Goal: Transaction & Acquisition: Purchase product/service

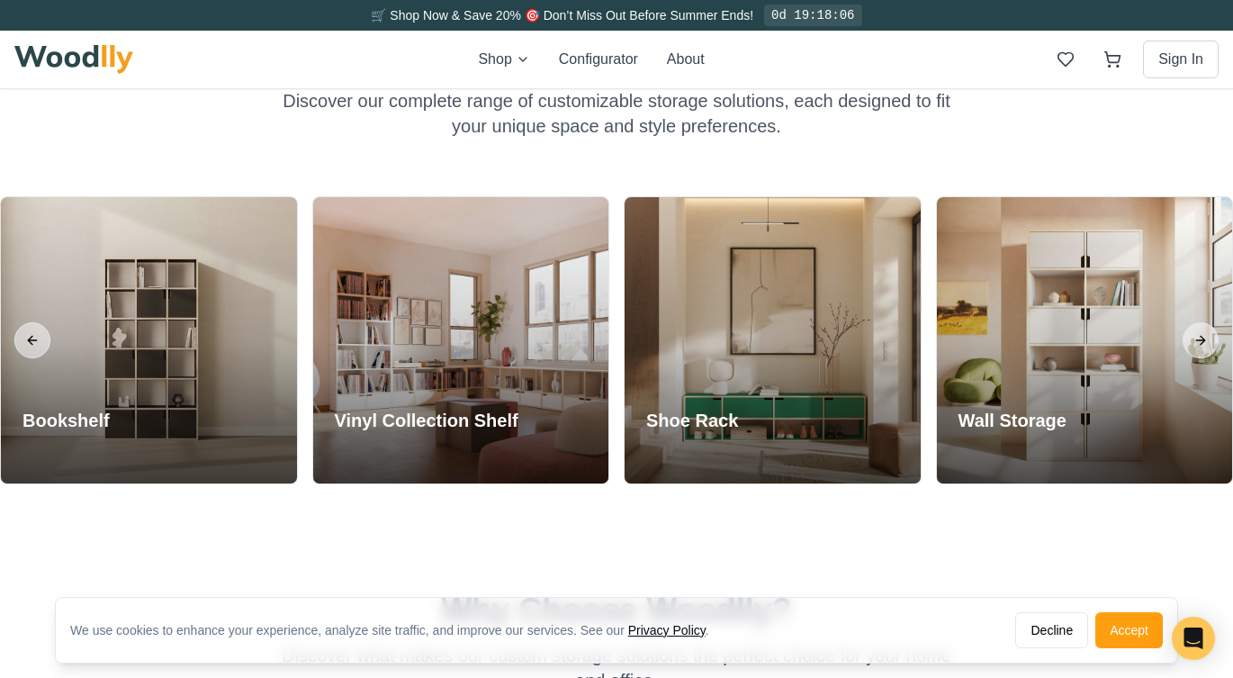
scroll to position [1466, 0]
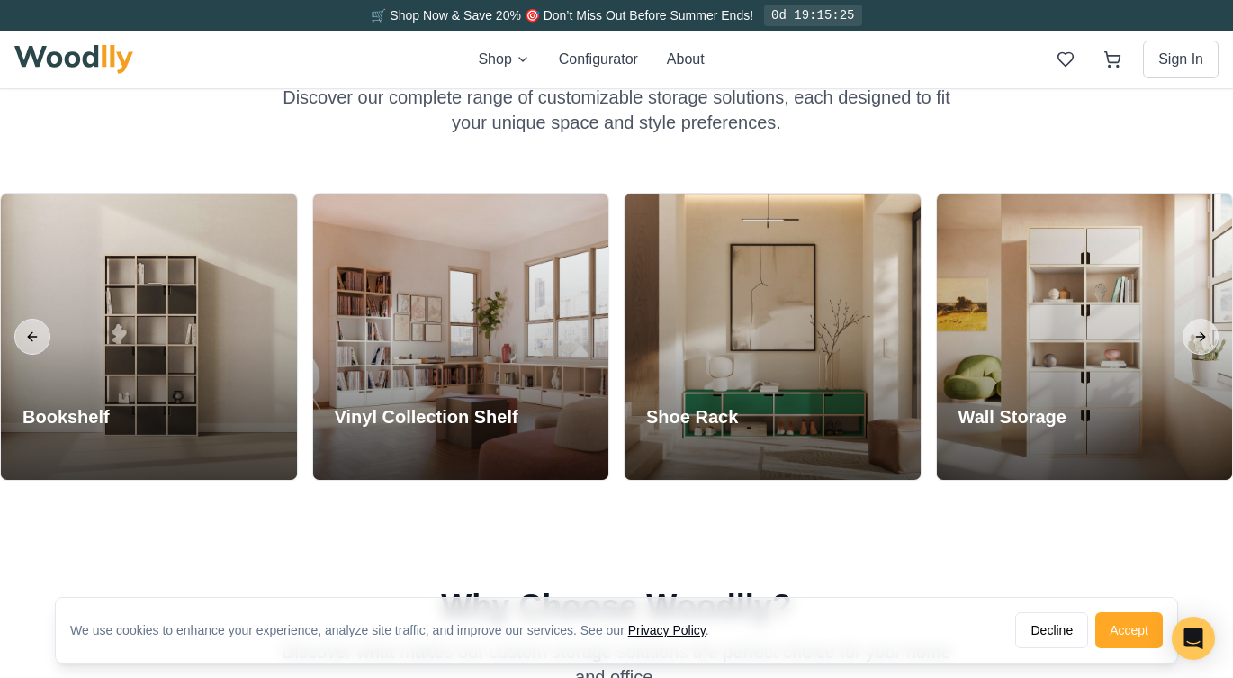
click at [1132, 636] on button "Accept" at bounding box center [1129, 630] width 68 height 36
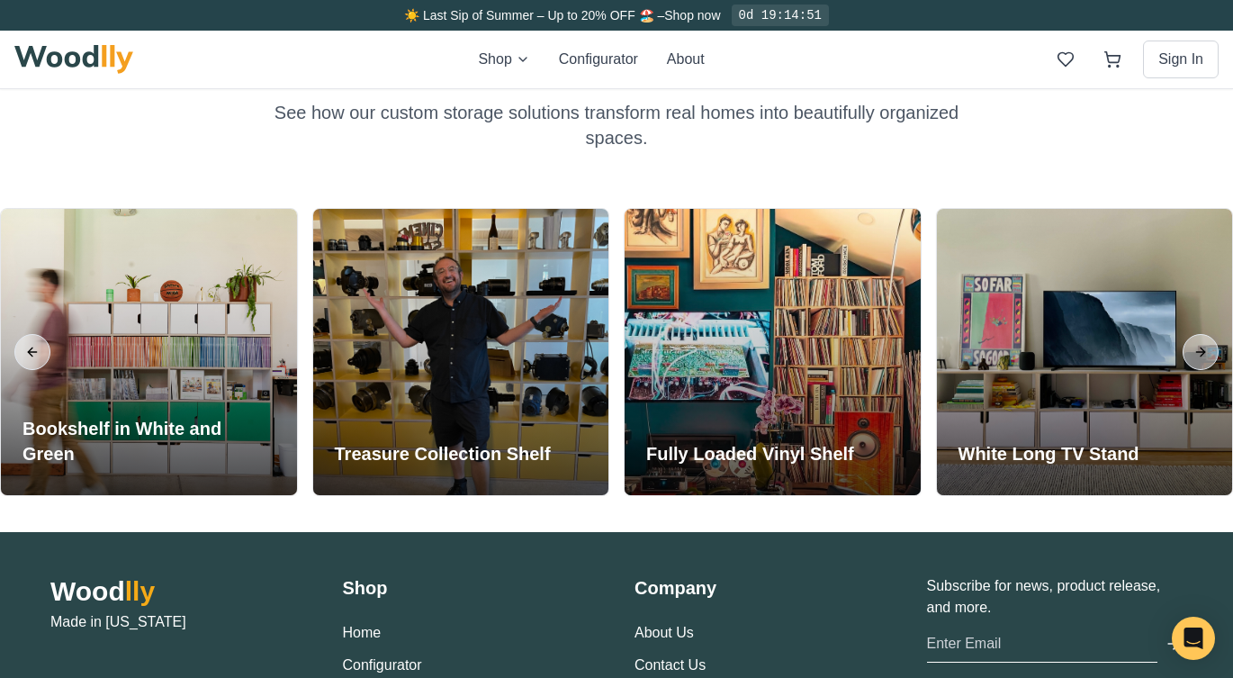
scroll to position [3903, 0]
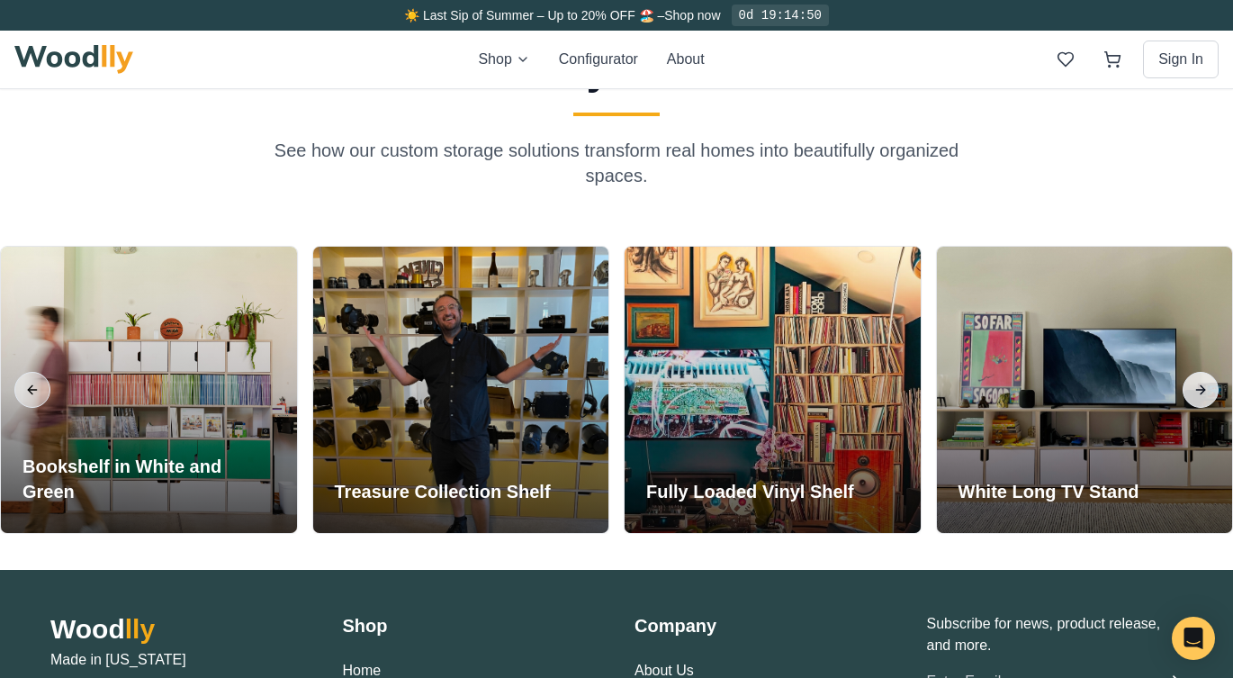
click at [1188, 391] on button "Next slide" at bounding box center [1201, 390] width 36 height 36
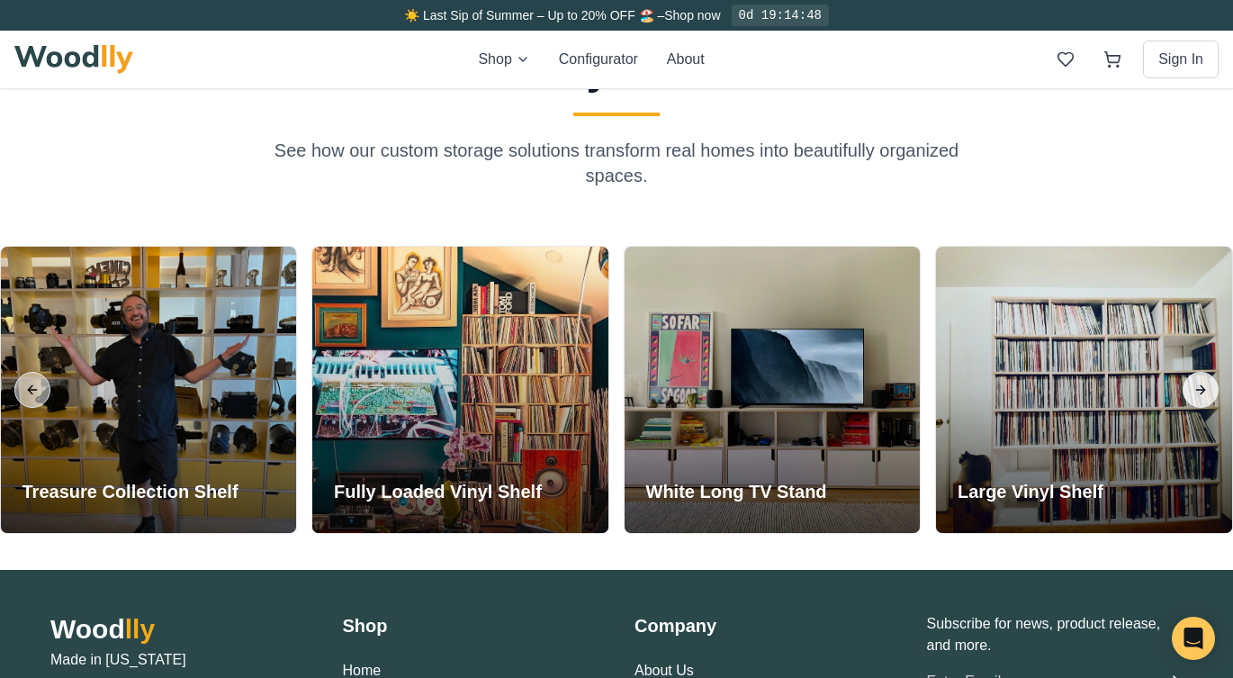
click at [1188, 391] on button "Next slide" at bounding box center [1201, 390] width 36 height 36
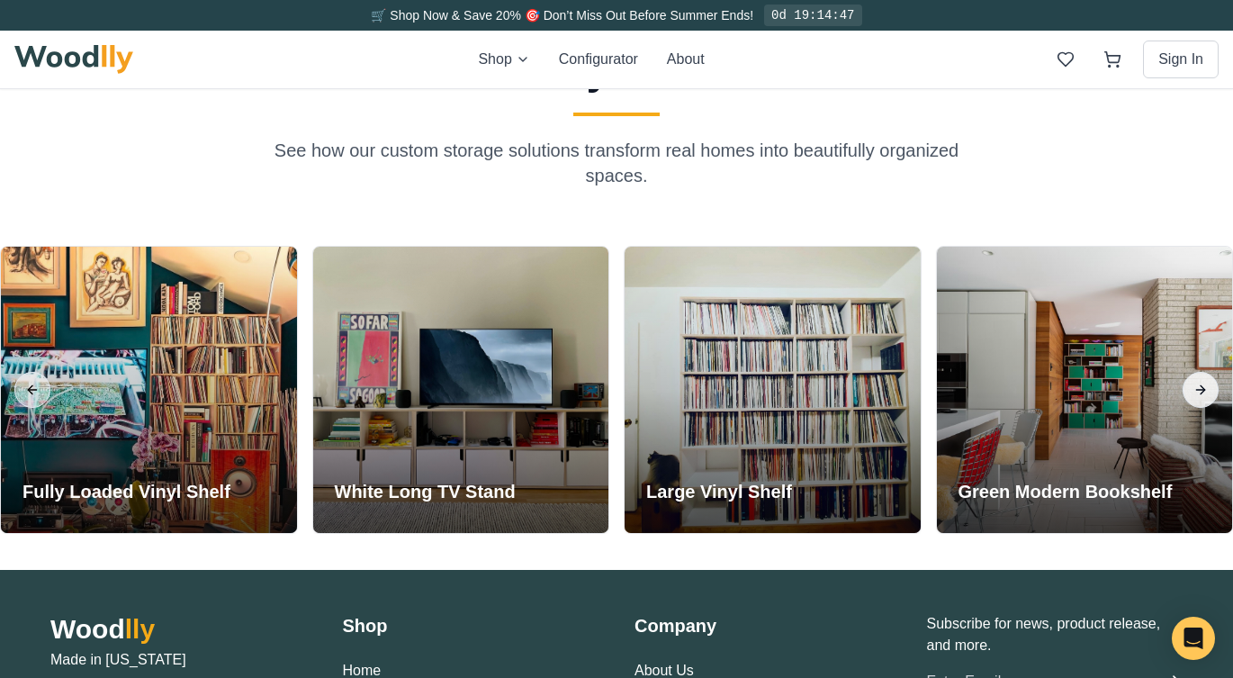
click at [1188, 391] on button "Next slide" at bounding box center [1201, 390] width 36 height 36
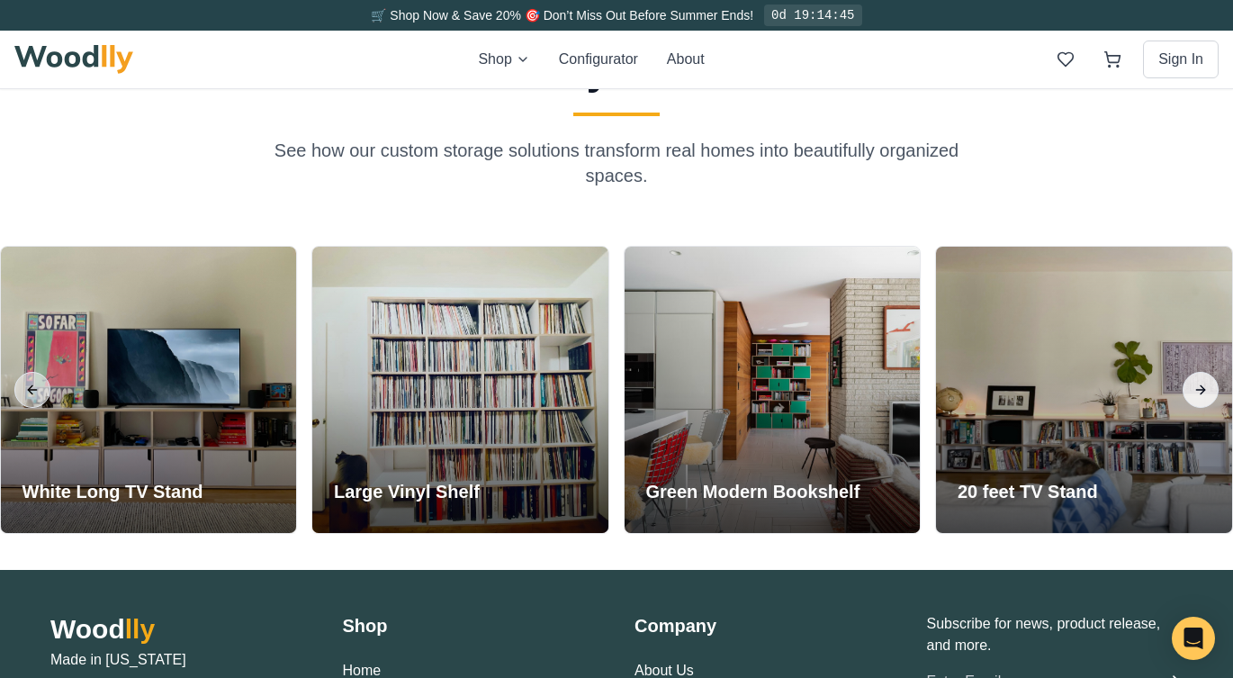
click at [1188, 391] on button "Next slide" at bounding box center [1201, 390] width 36 height 36
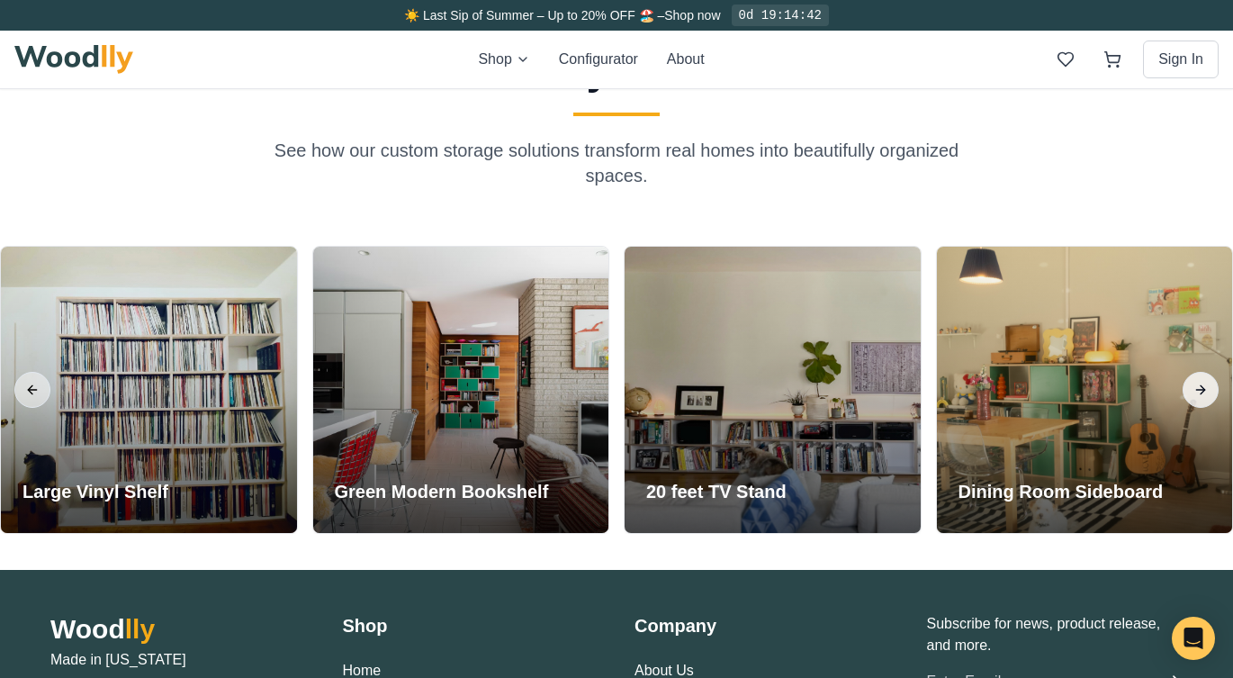
click at [1188, 391] on button "Next slide" at bounding box center [1201, 390] width 36 height 36
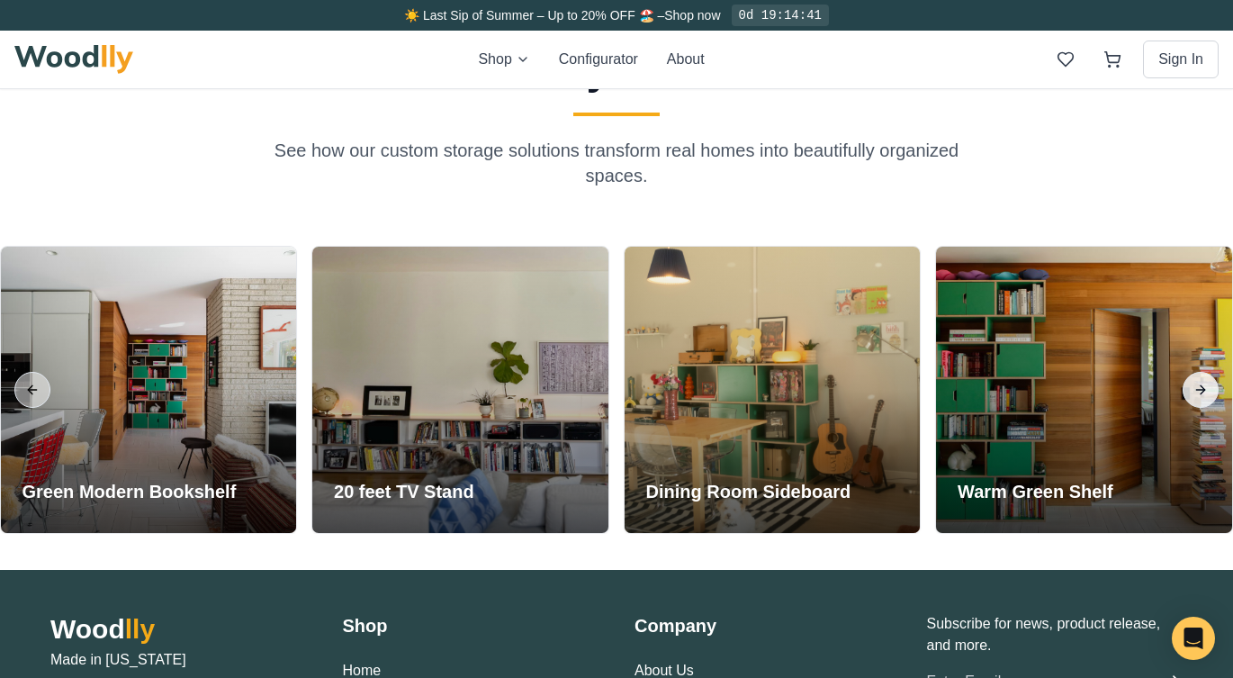
click at [1188, 391] on button "Next slide" at bounding box center [1201, 390] width 36 height 36
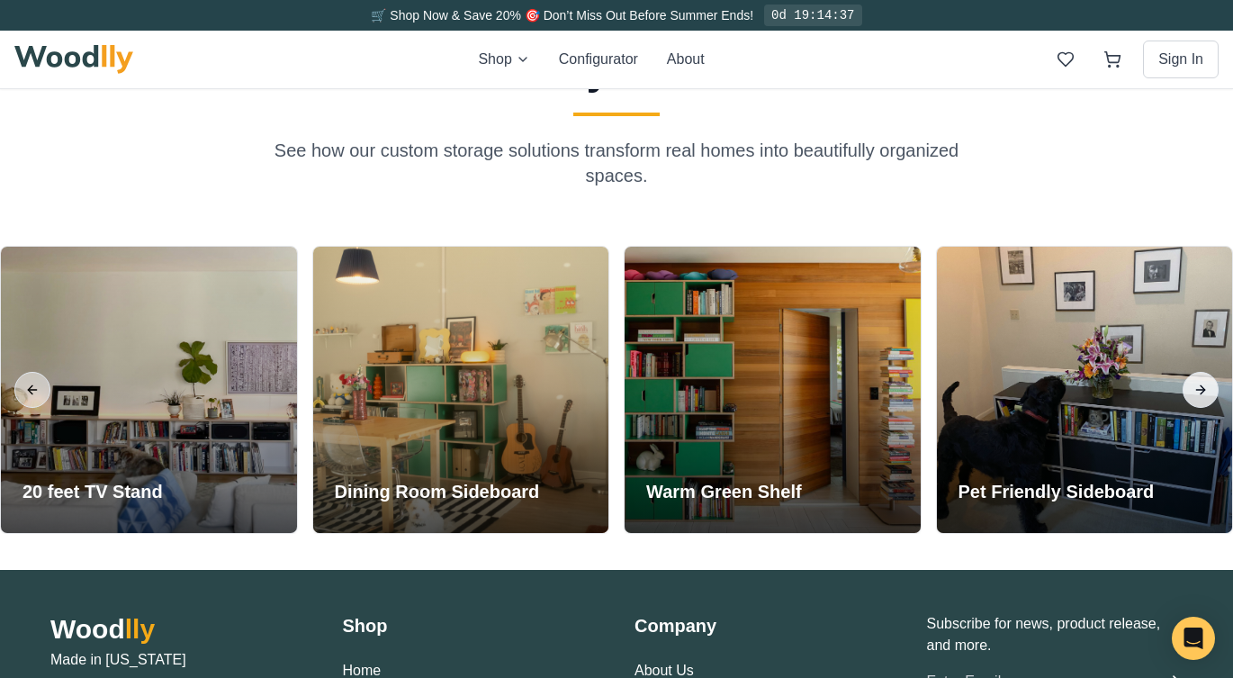
click at [1188, 391] on button "Next slide" at bounding box center [1201, 390] width 36 height 36
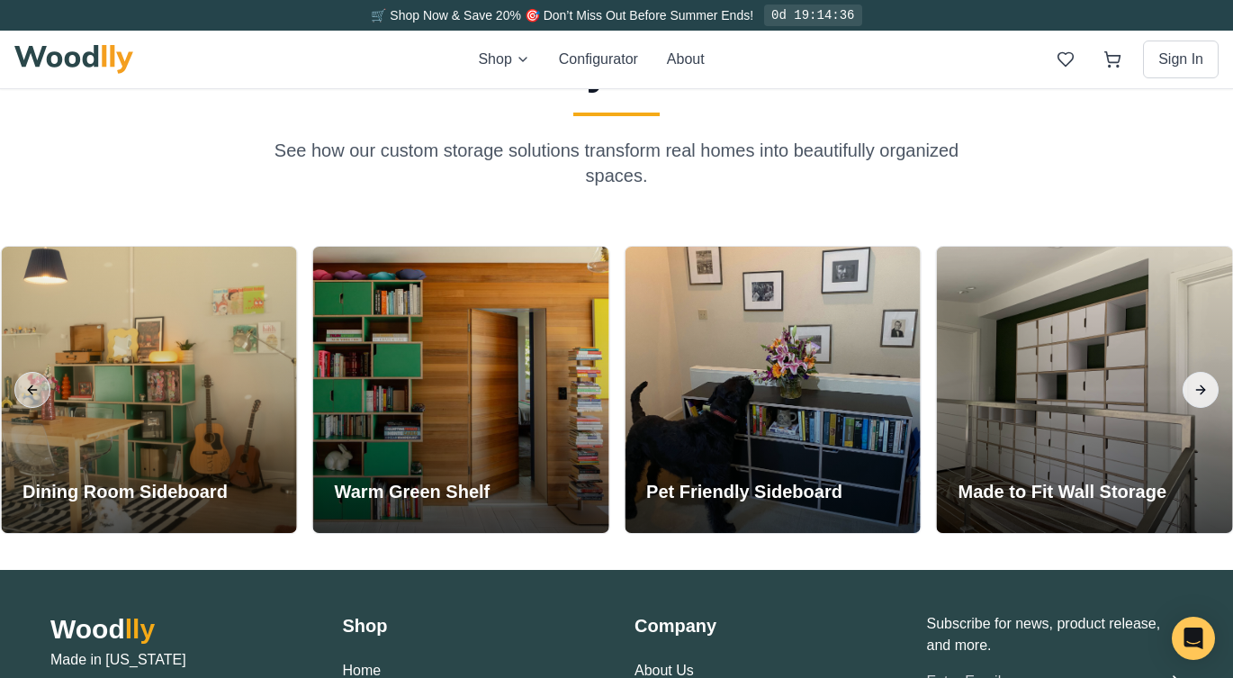
click at [1188, 391] on button "Next slide" at bounding box center [1201, 390] width 36 height 36
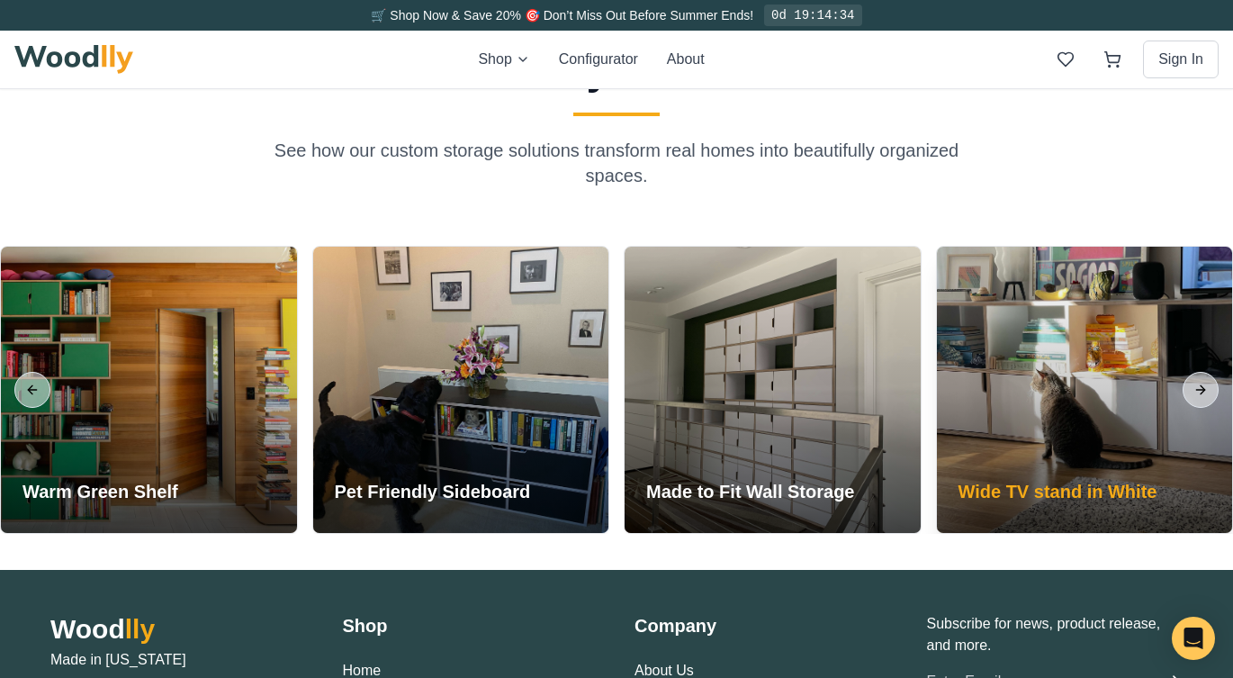
click at [1050, 419] on div at bounding box center [1085, 390] width 296 height 286
click at [993, 419] on div at bounding box center [1085, 390] width 296 height 286
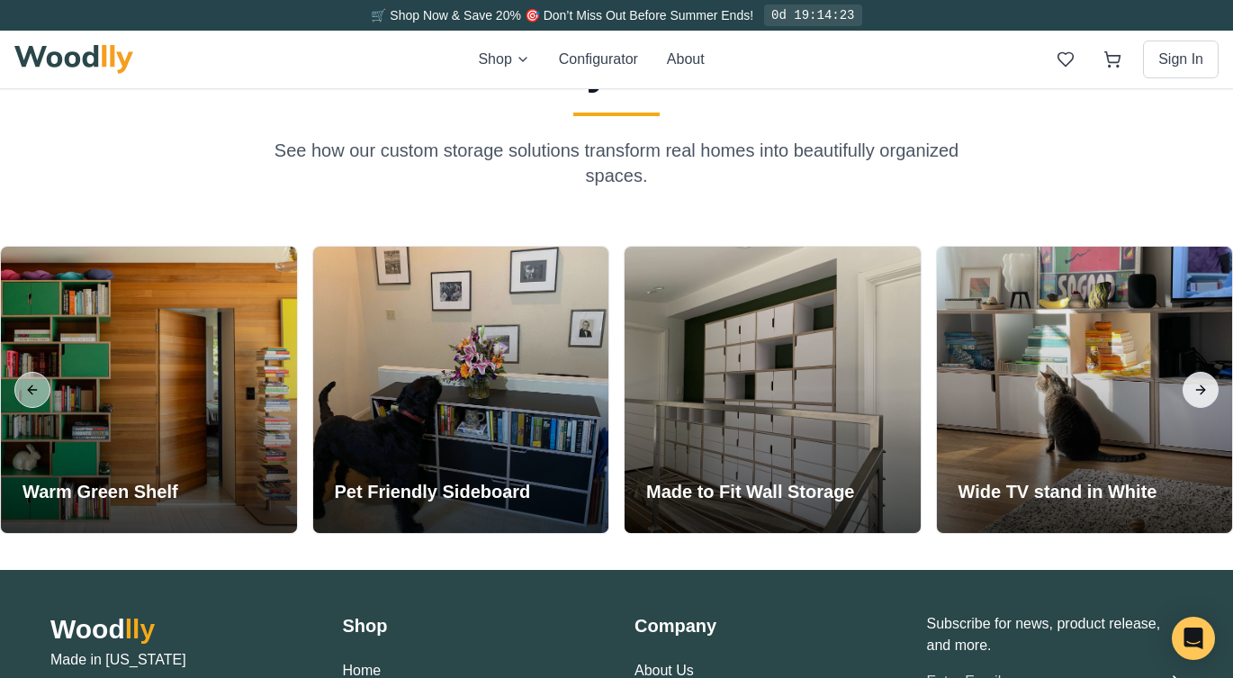
click at [1210, 388] on button "Next slide" at bounding box center [1201, 390] width 36 height 36
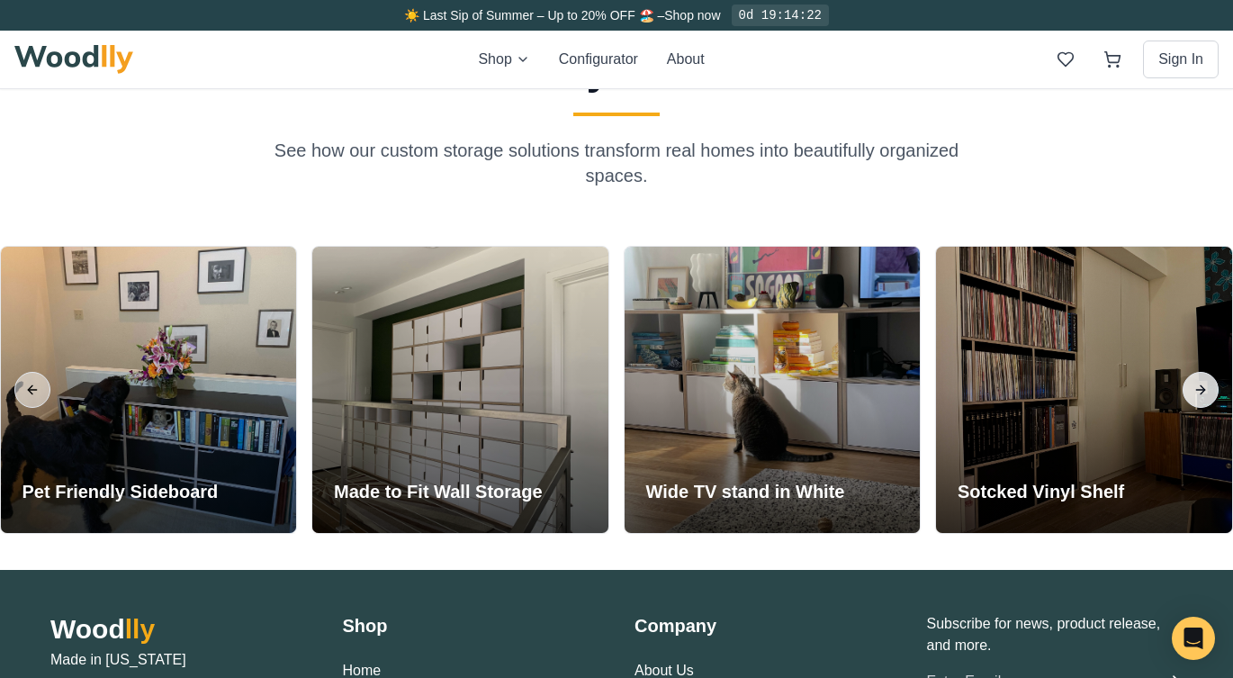
click at [1210, 388] on button "Next slide" at bounding box center [1201, 390] width 36 height 36
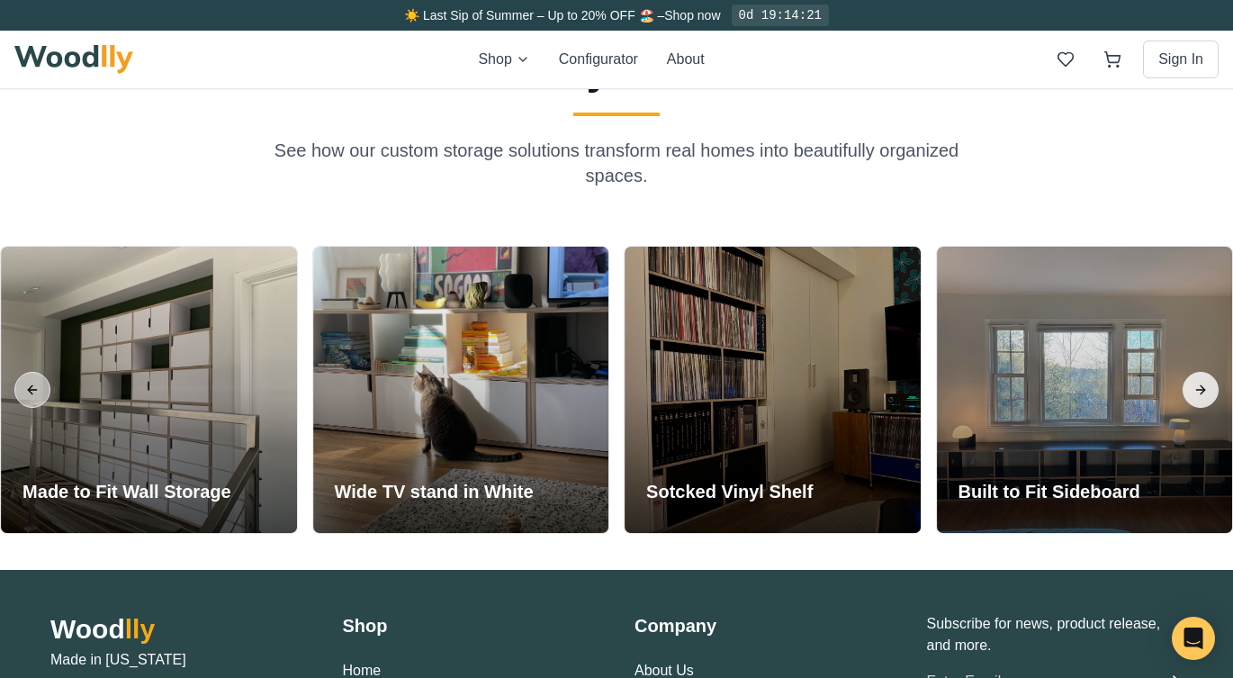
click at [1210, 388] on button "Next slide" at bounding box center [1201, 390] width 36 height 36
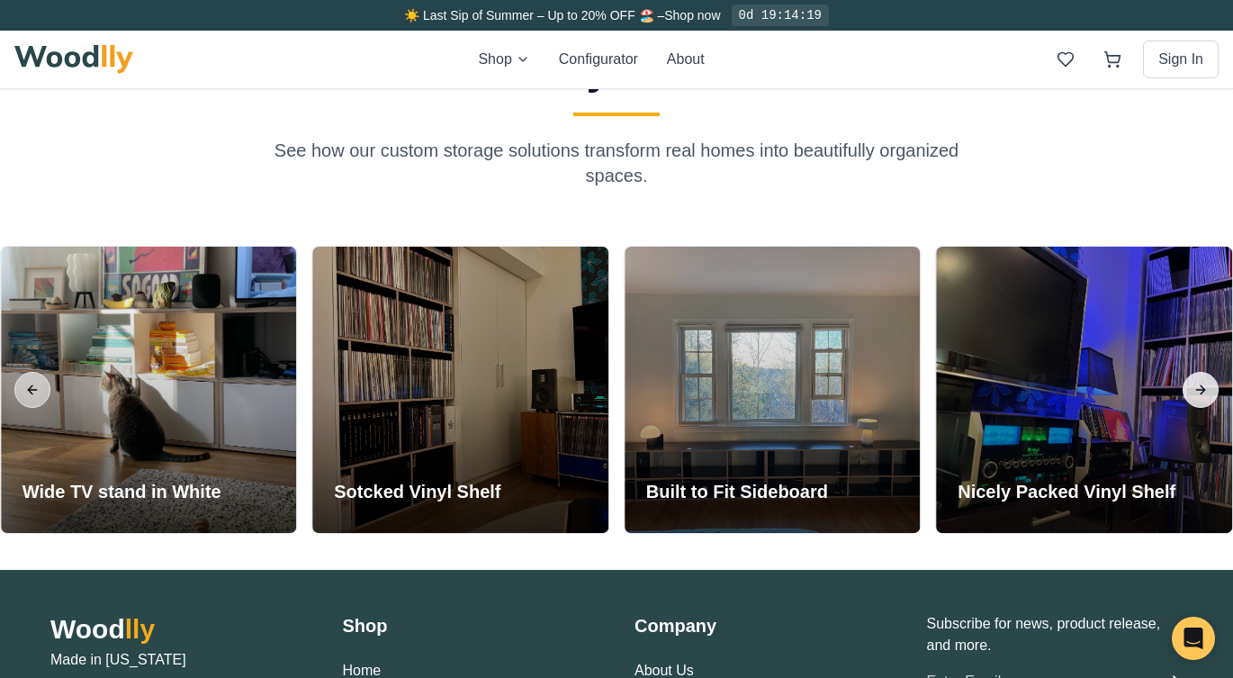
click at [1210, 388] on button "Next slide" at bounding box center [1201, 390] width 36 height 36
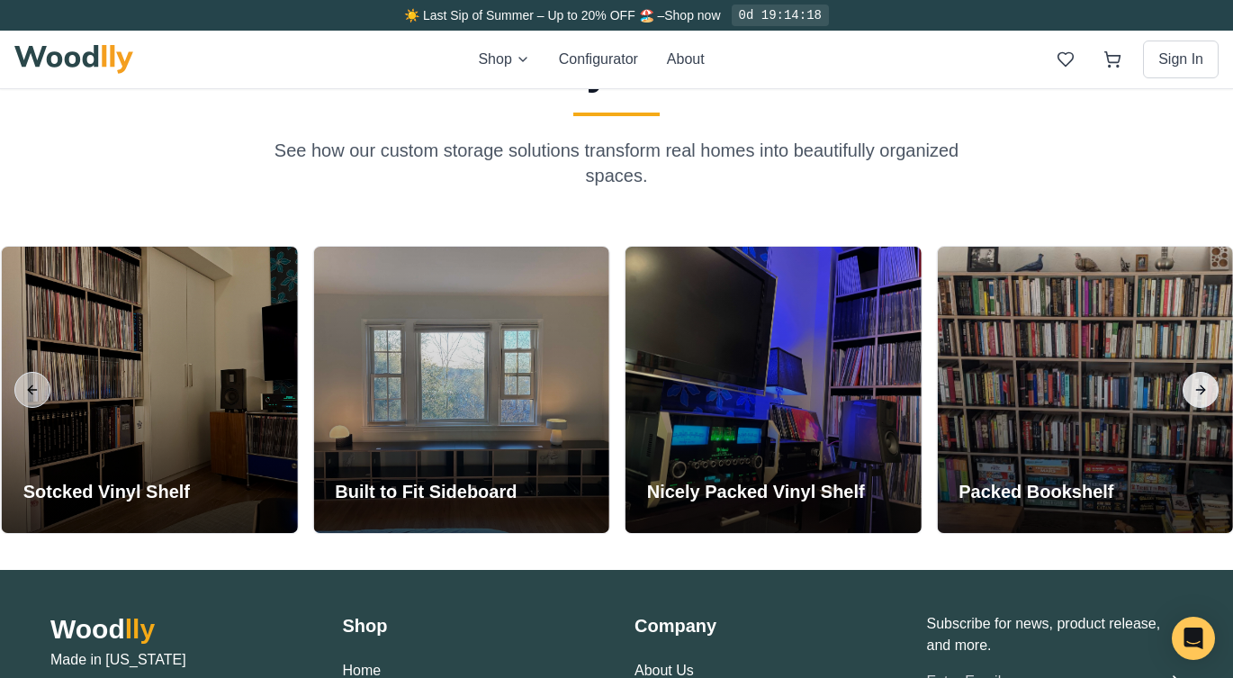
click at [1210, 388] on button "Next slide" at bounding box center [1201, 390] width 36 height 36
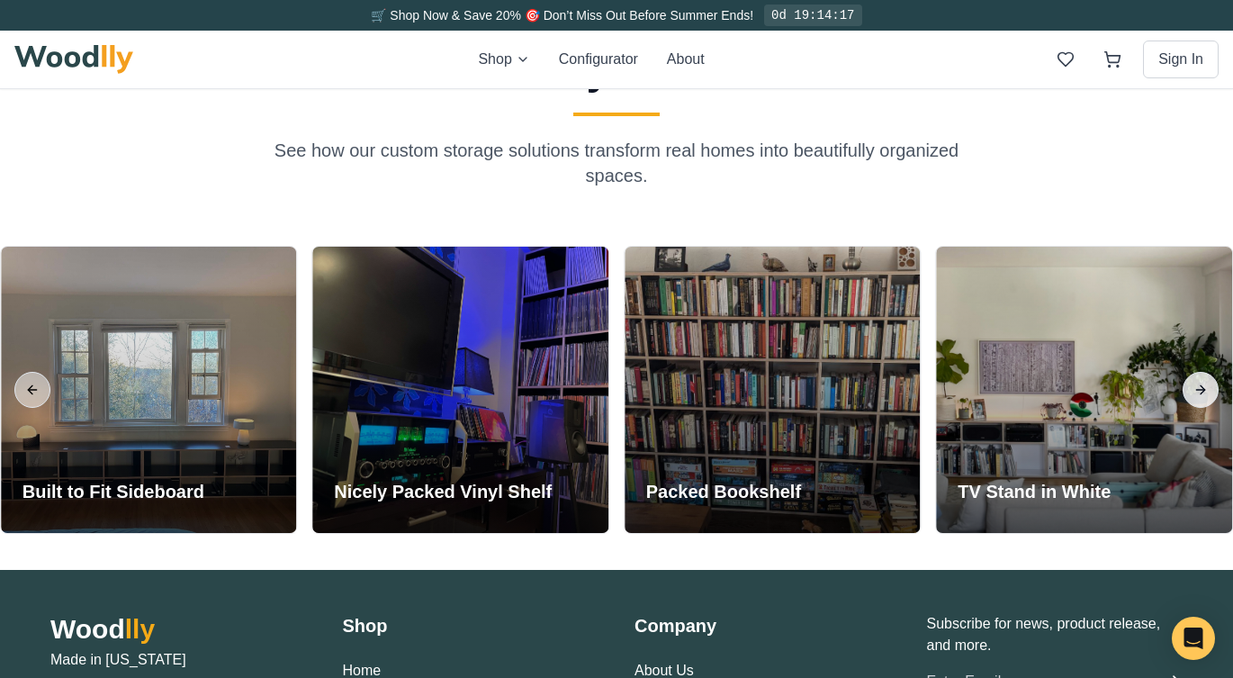
click at [1210, 388] on button "Next slide" at bounding box center [1201, 390] width 36 height 36
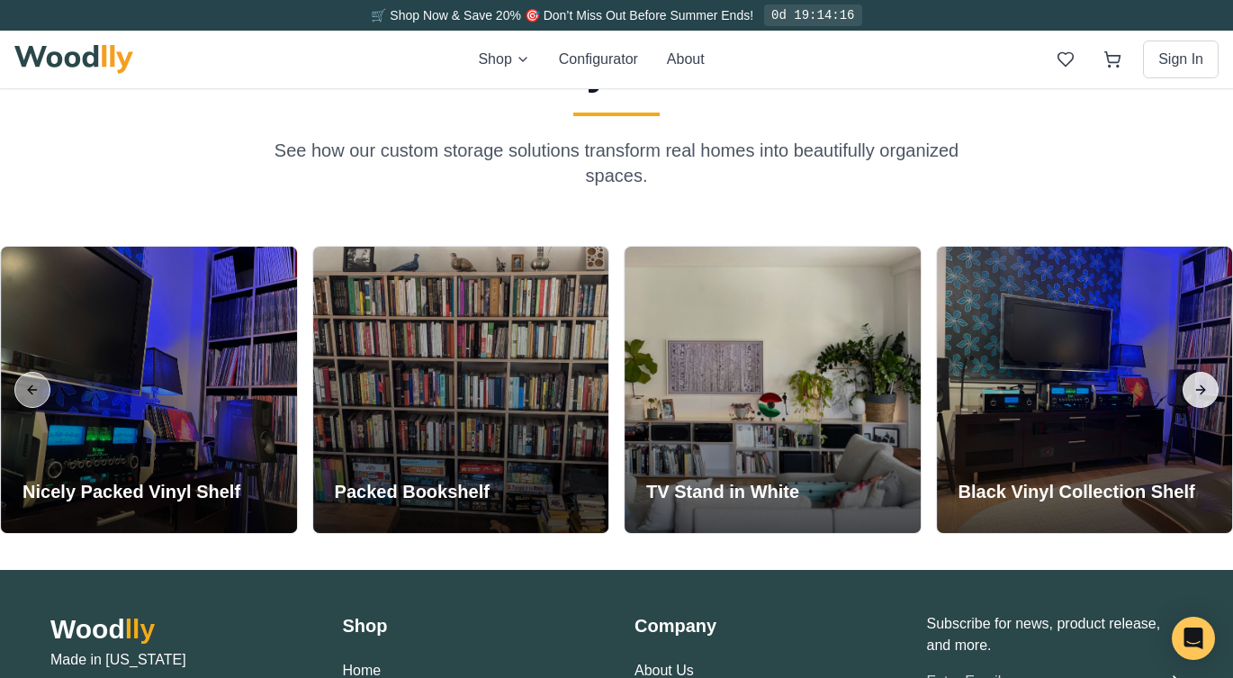
click at [1209, 383] on button "Next slide" at bounding box center [1201, 390] width 36 height 36
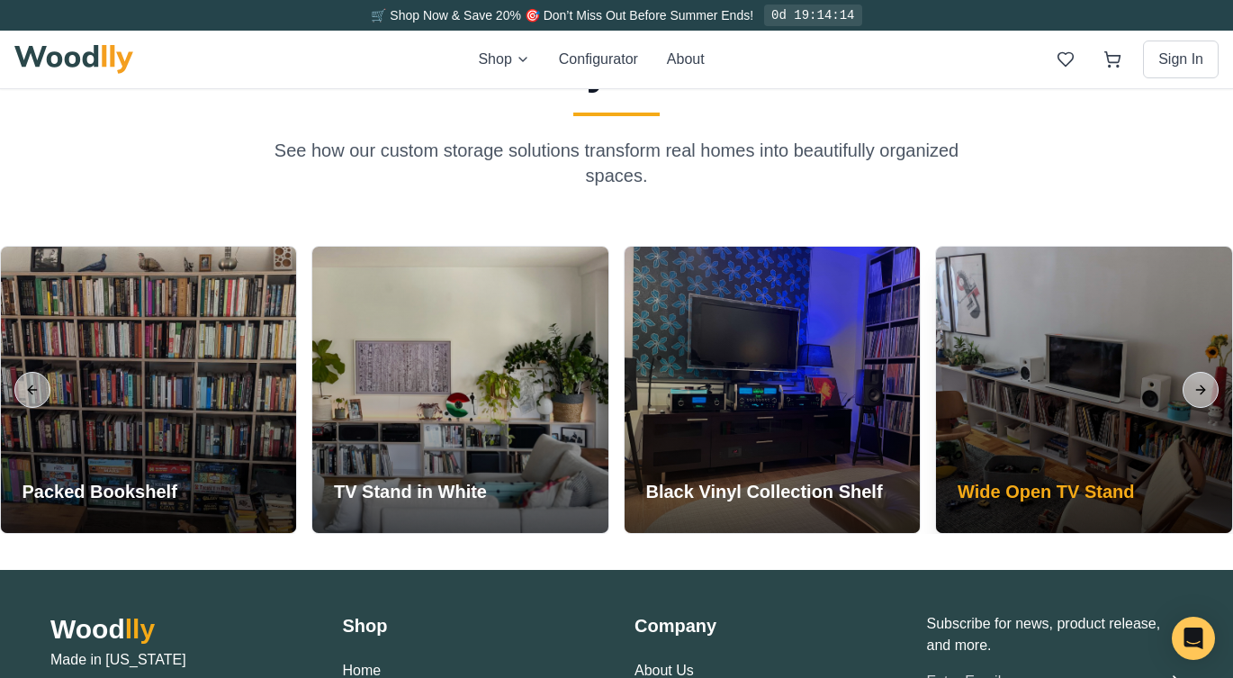
click at [1080, 442] on div at bounding box center [1084, 390] width 296 height 286
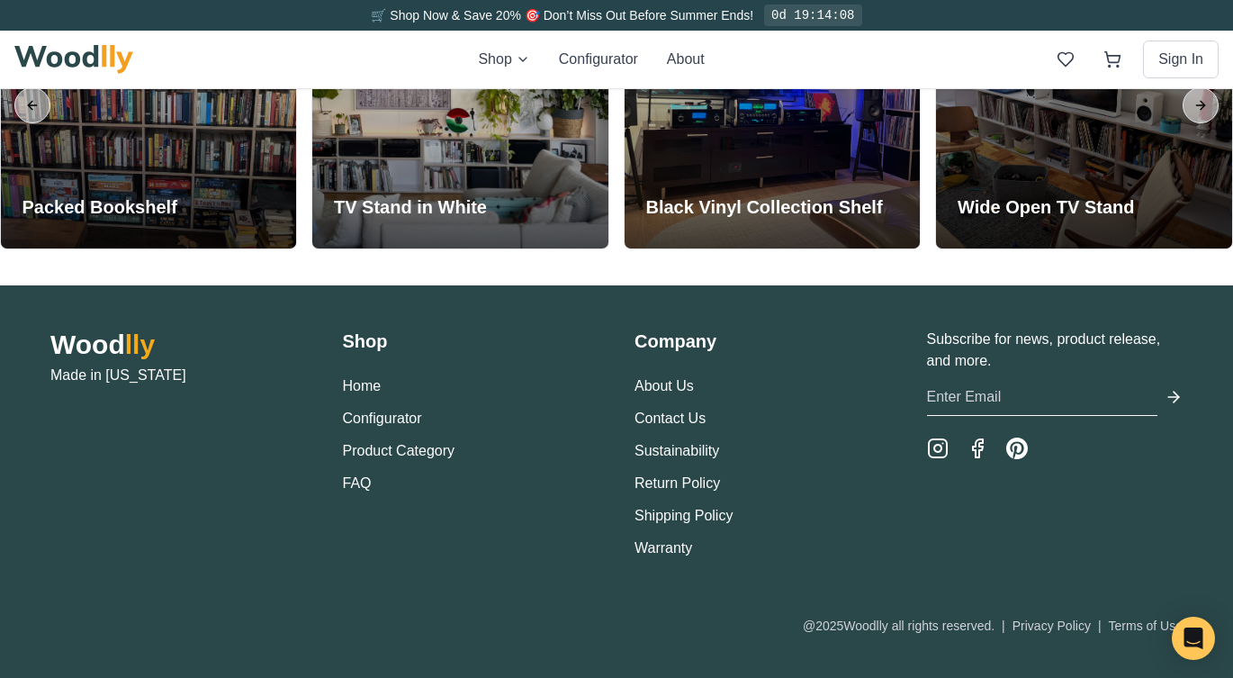
scroll to position [4157, 0]
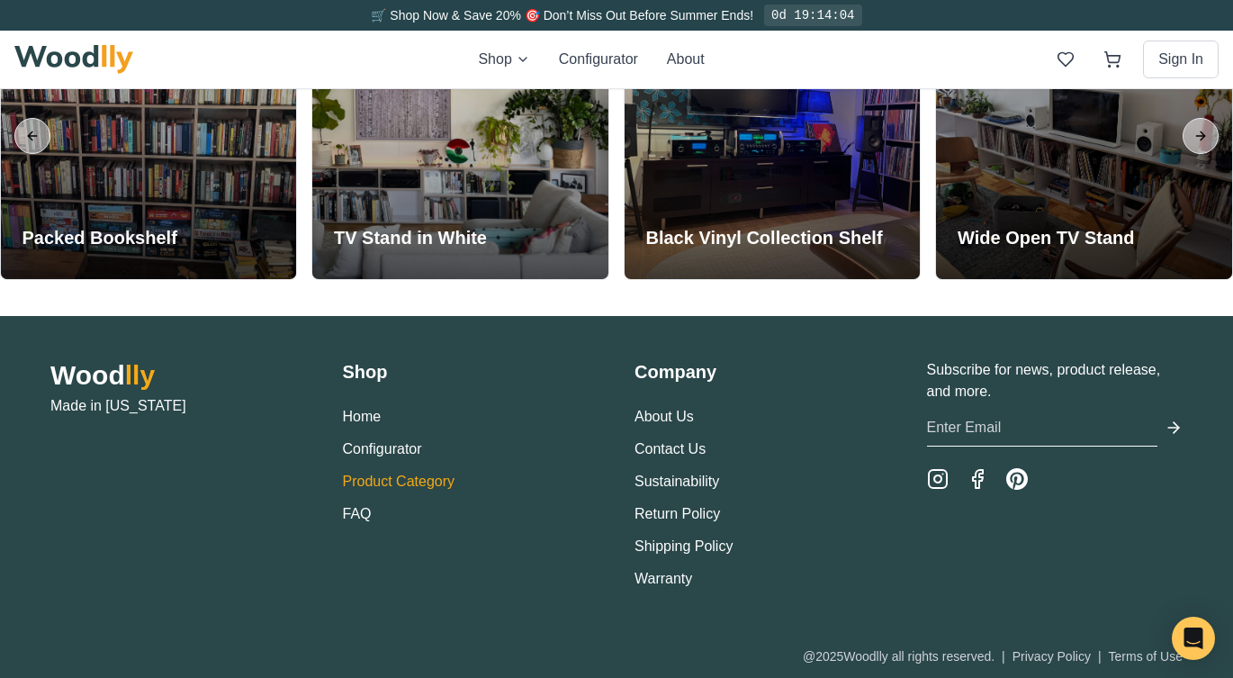
click at [382, 483] on link "Product Category" at bounding box center [399, 480] width 113 height 15
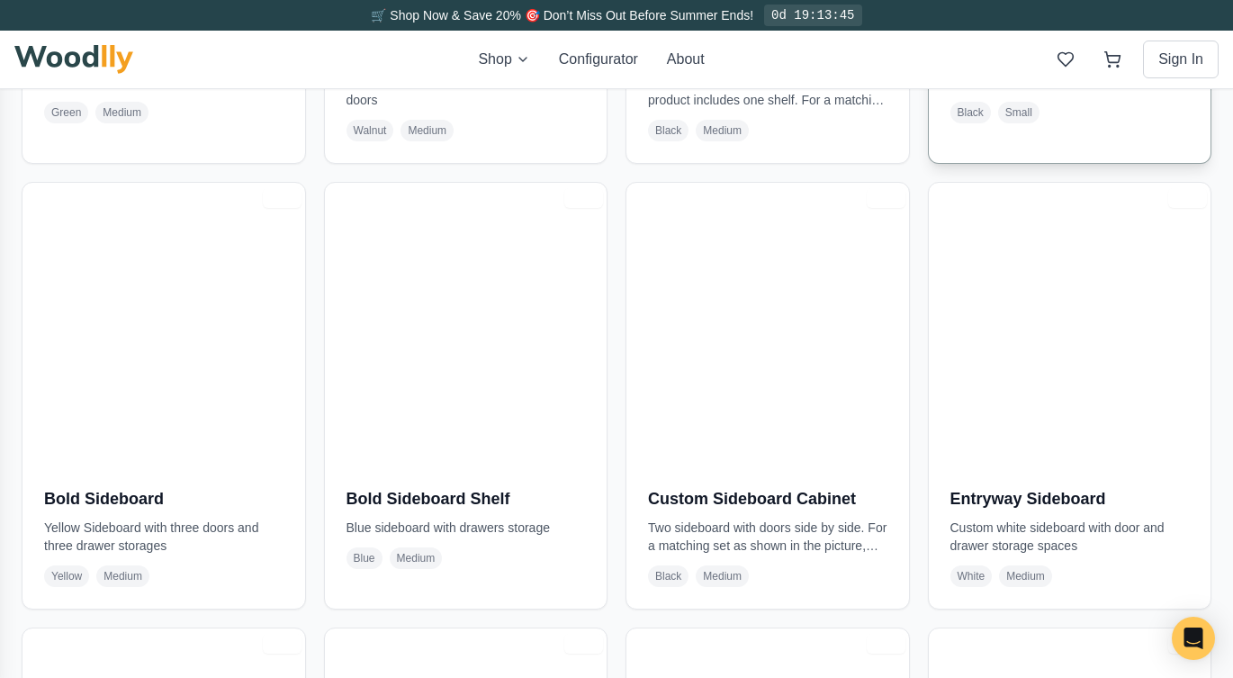
scroll to position [1669, 0]
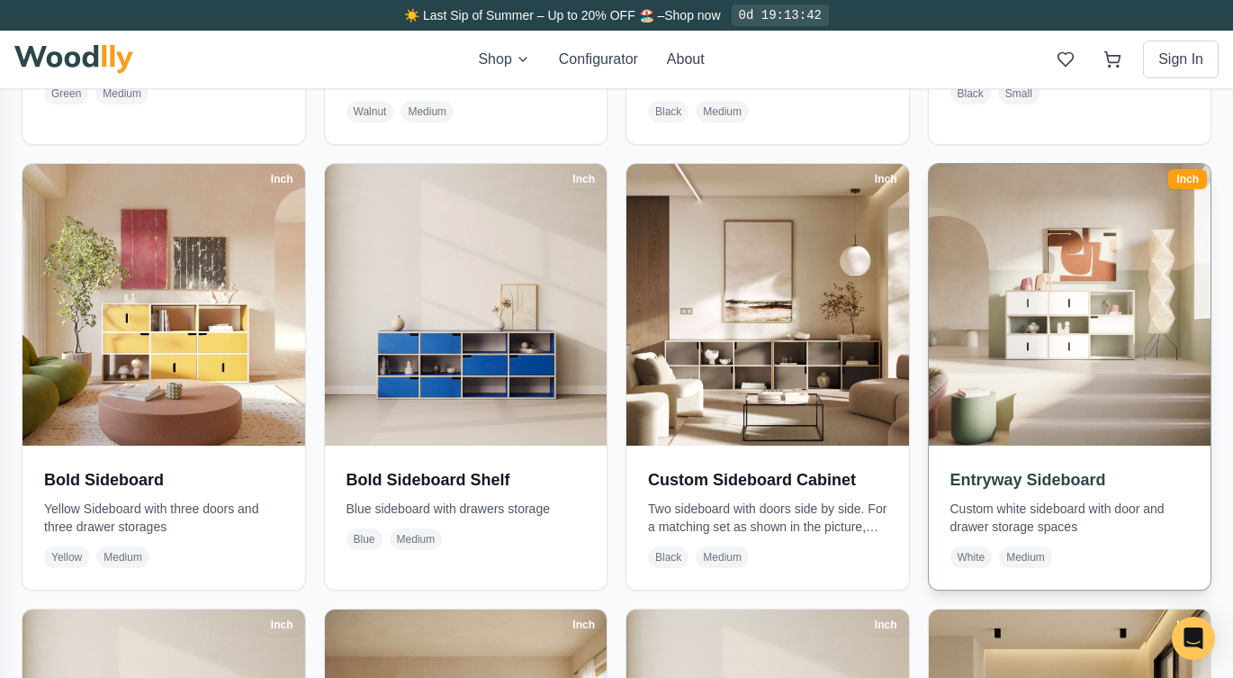
click at [1021, 355] on img at bounding box center [1070, 305] width 296 height 296
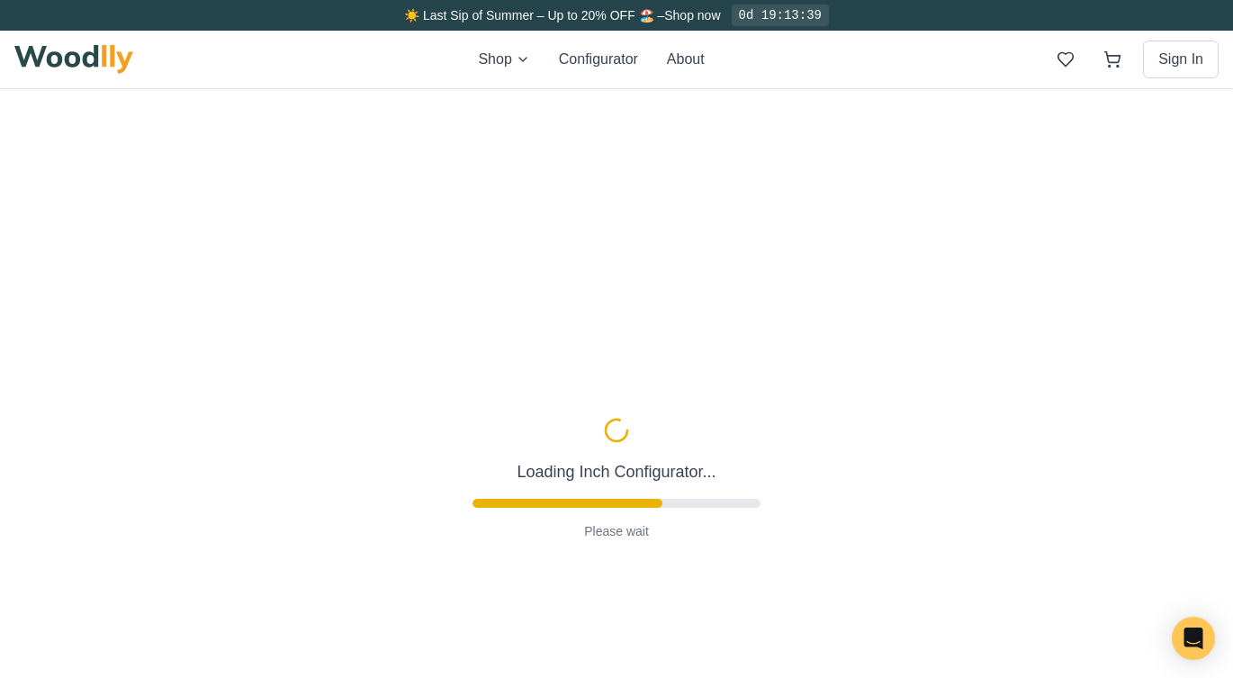
type input "63"
type input "3"
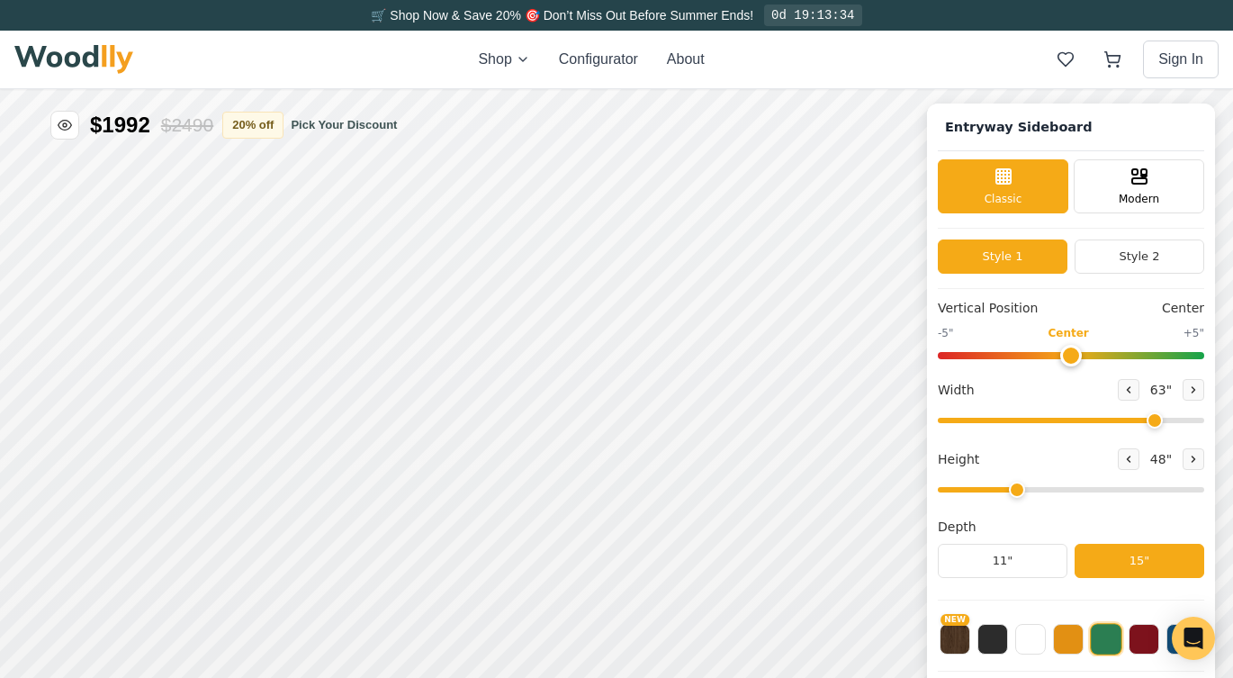
scroll to position [5, 0]
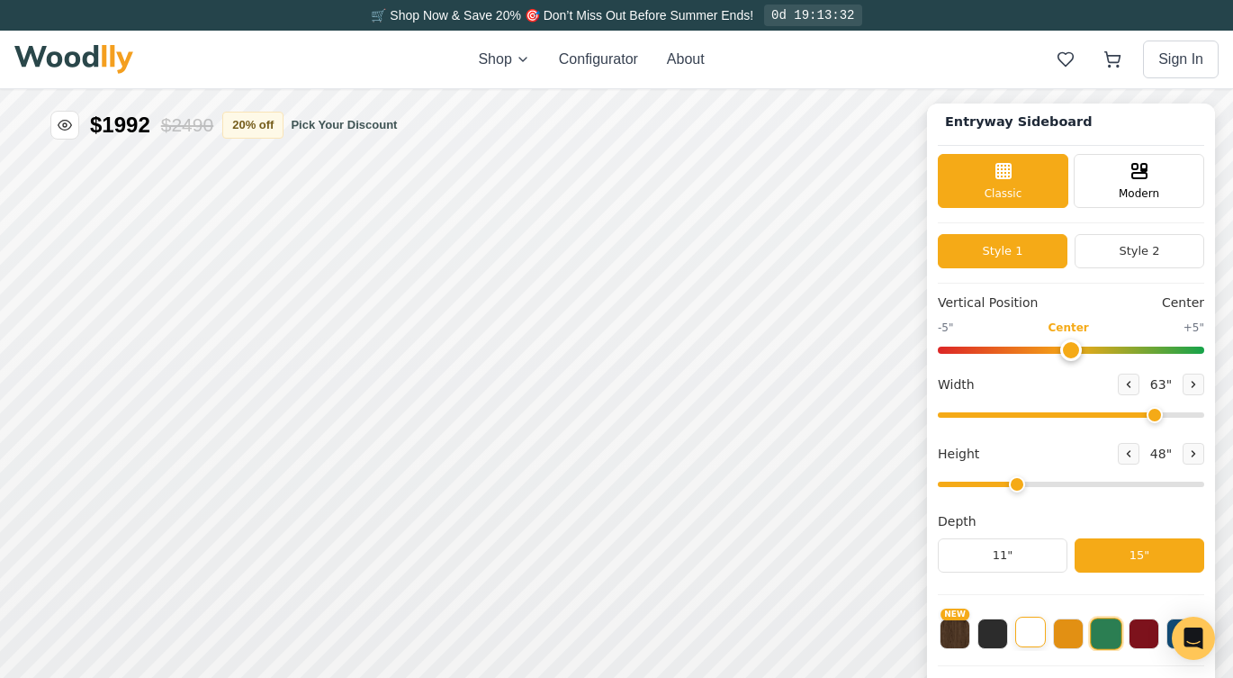
click at [1038, 635] on button at bounding box center [1030, 632] width 31 height 31
click at [177, 290] on div "9" 12" 15"" at bounding box center [265, 369] width 180 height 180
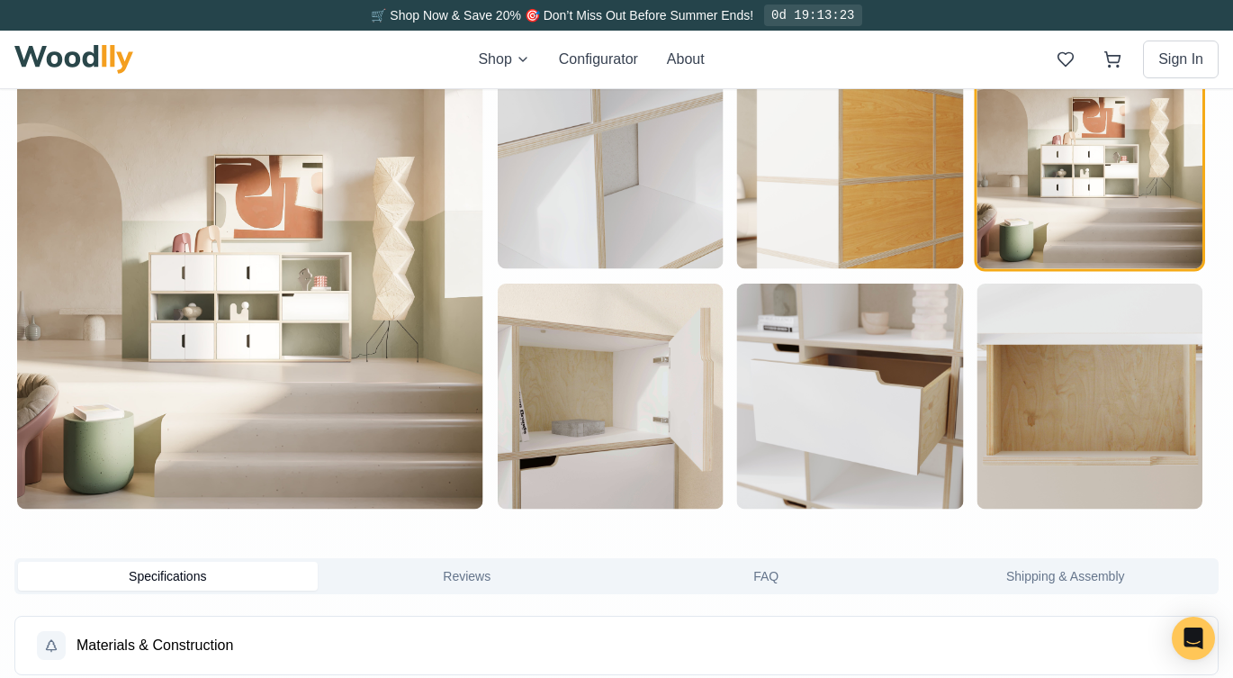
scroll to position [1010, 0]
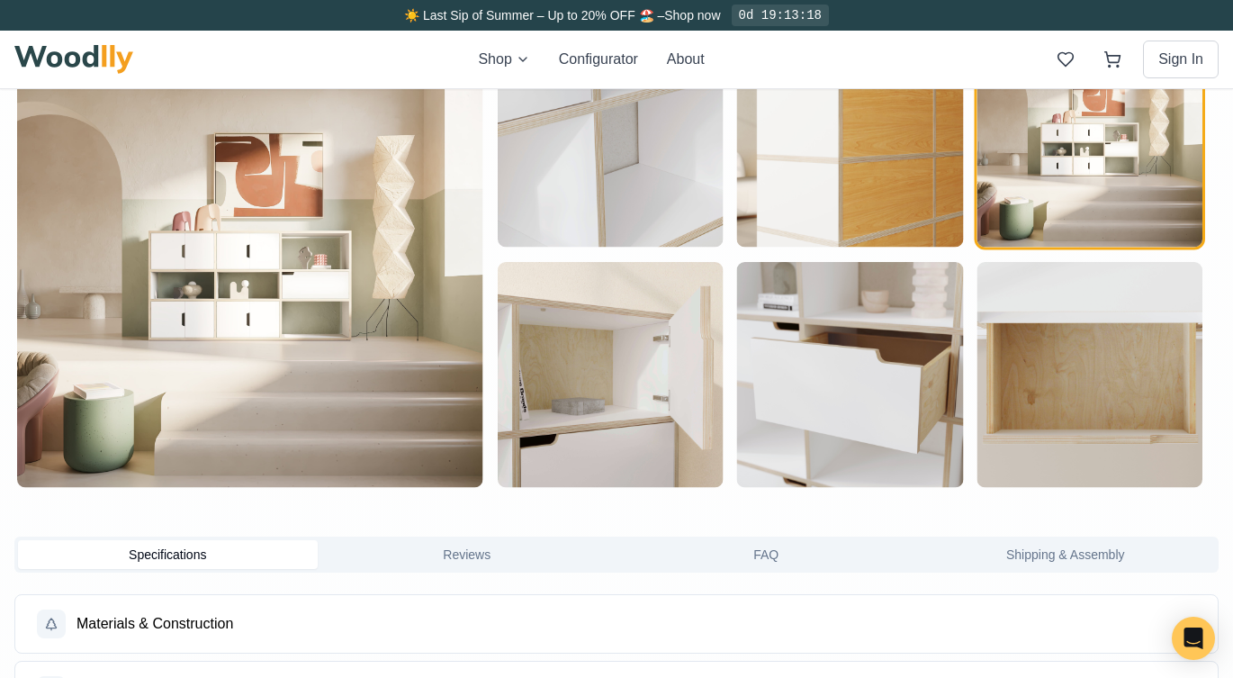
click at [889, 373] on img "button" at bounding box center [850, 375] width 226 height 226
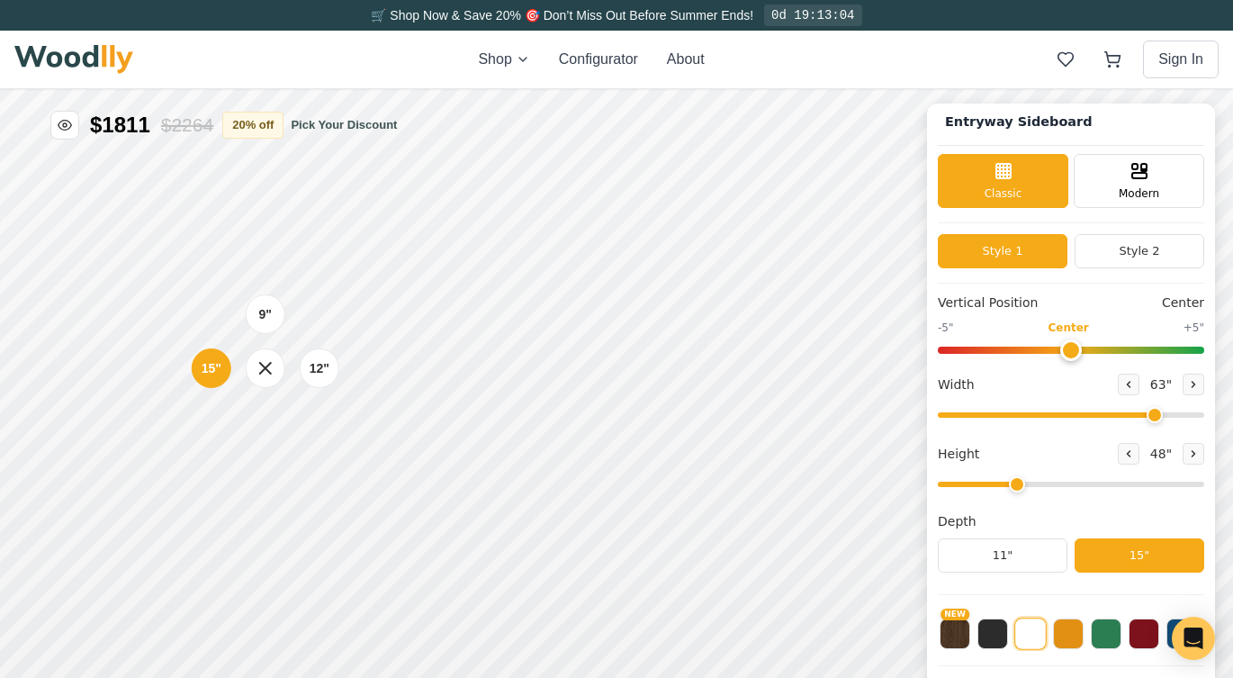
scroll to position [0, 0]
